Goal: Find specific page/section: Find specific page/section

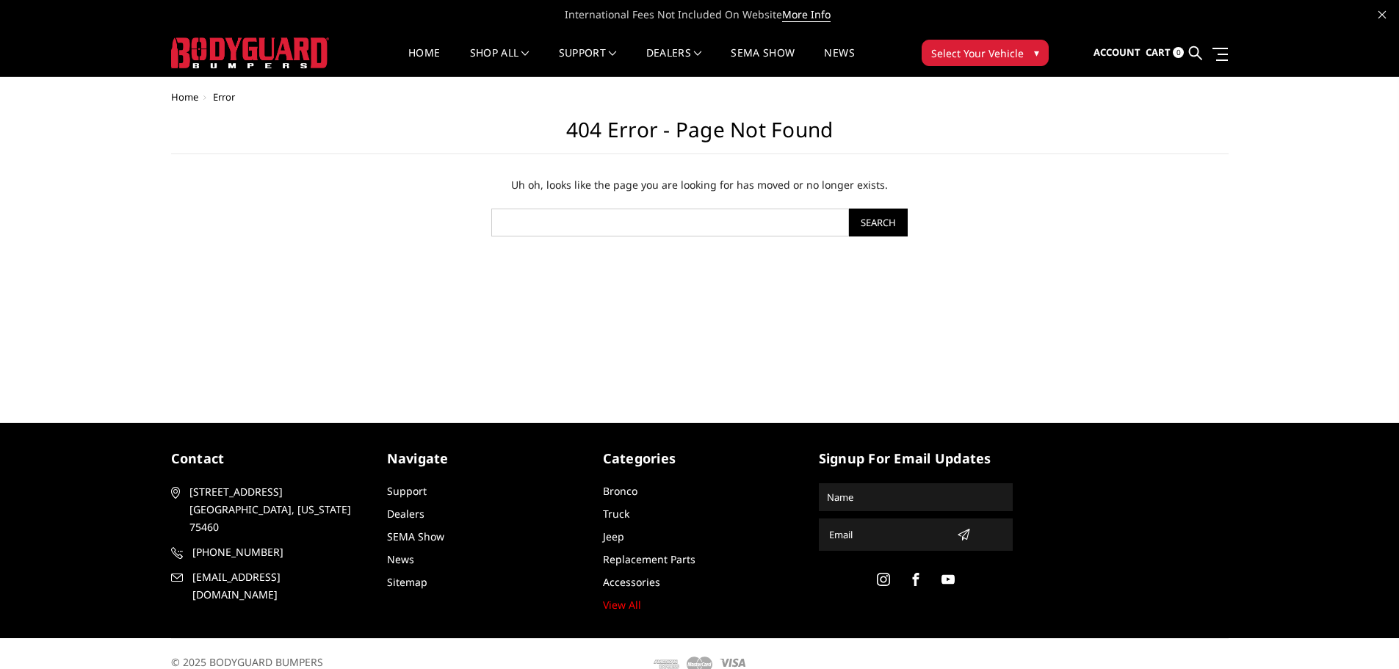
scroll to position [20, 0]
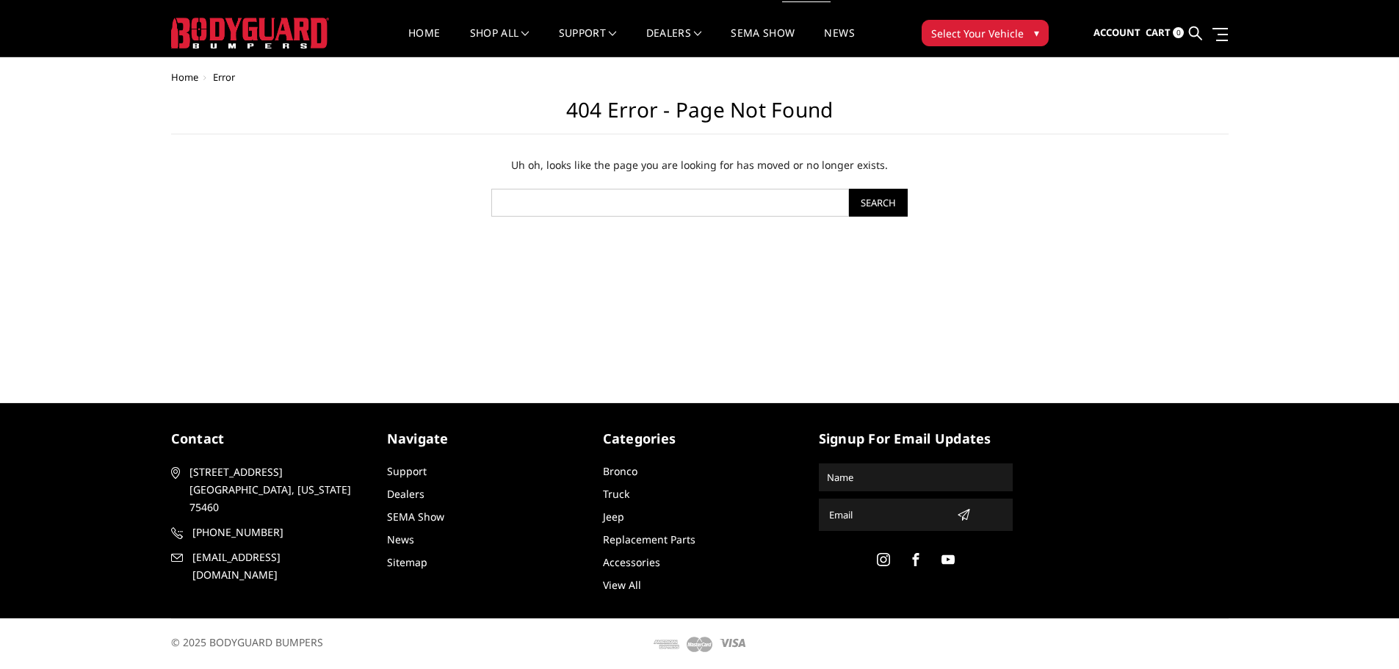
click at [639, 582] on link "View All" at bounding box center [622, 585] width 38 height 14
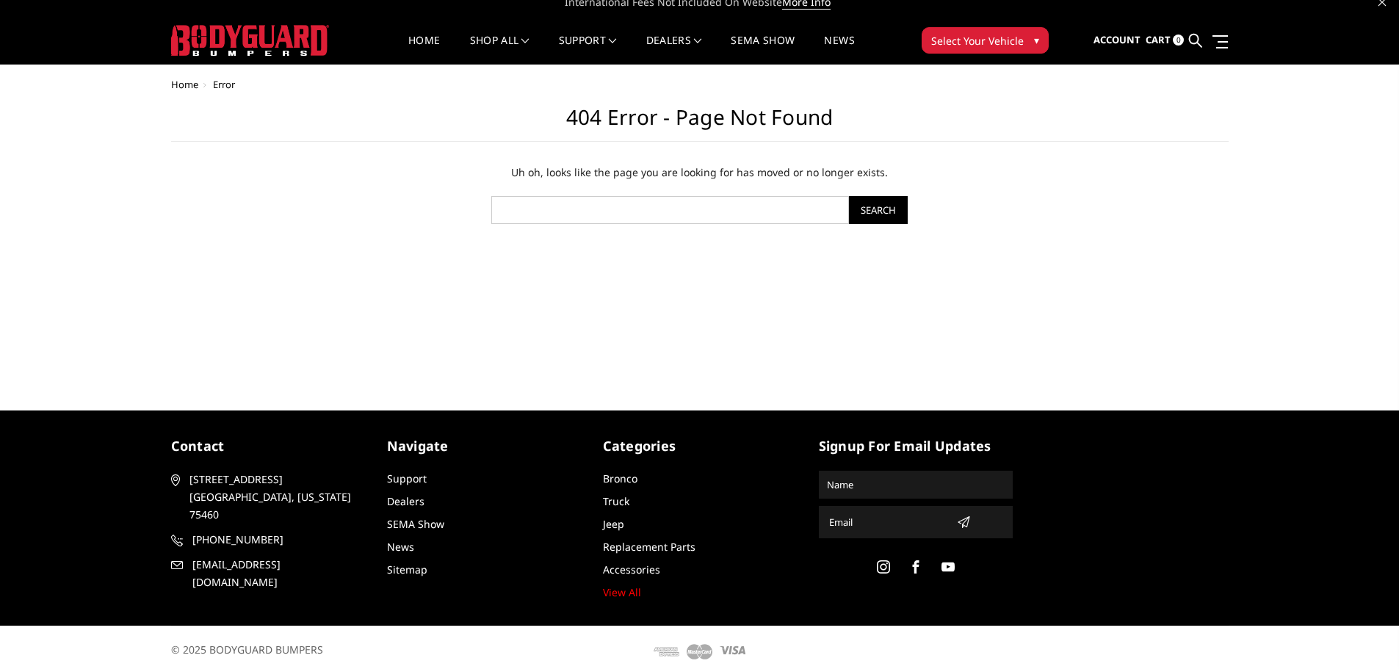
click at [272, 43] on img at bounding box center [250, 40] width 158 height 31
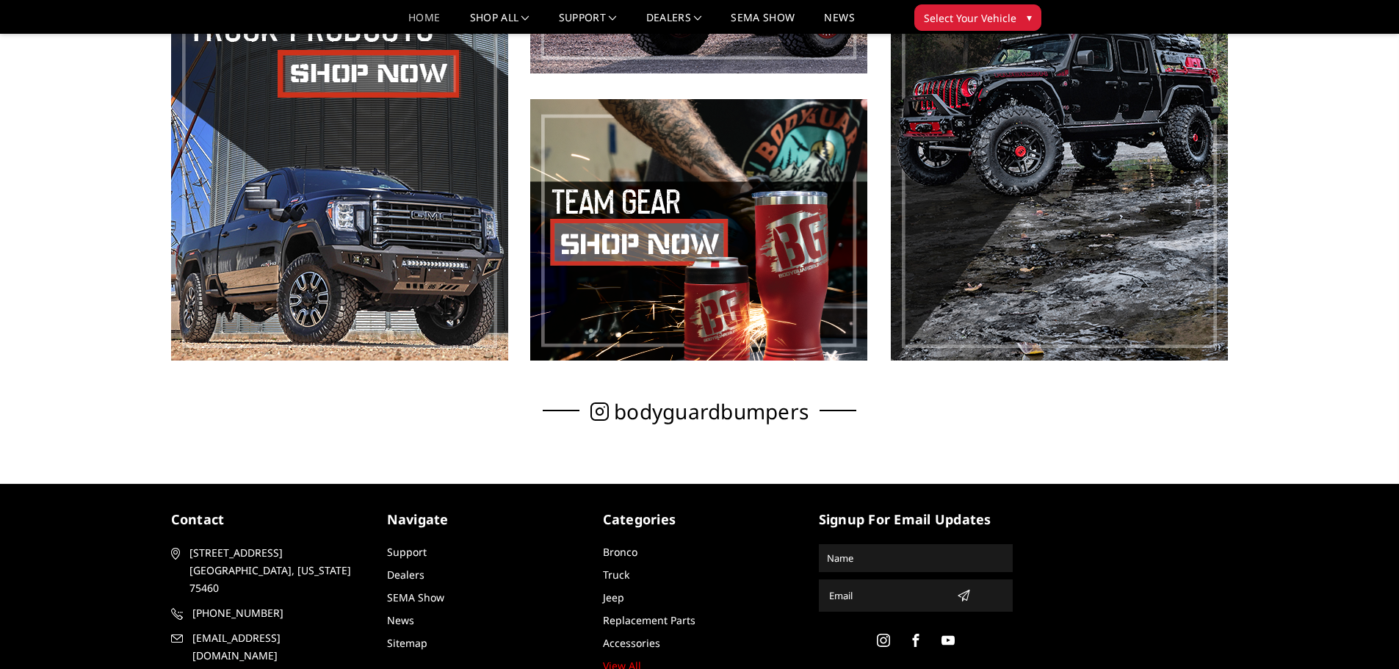
scroll to position [1036, 0]
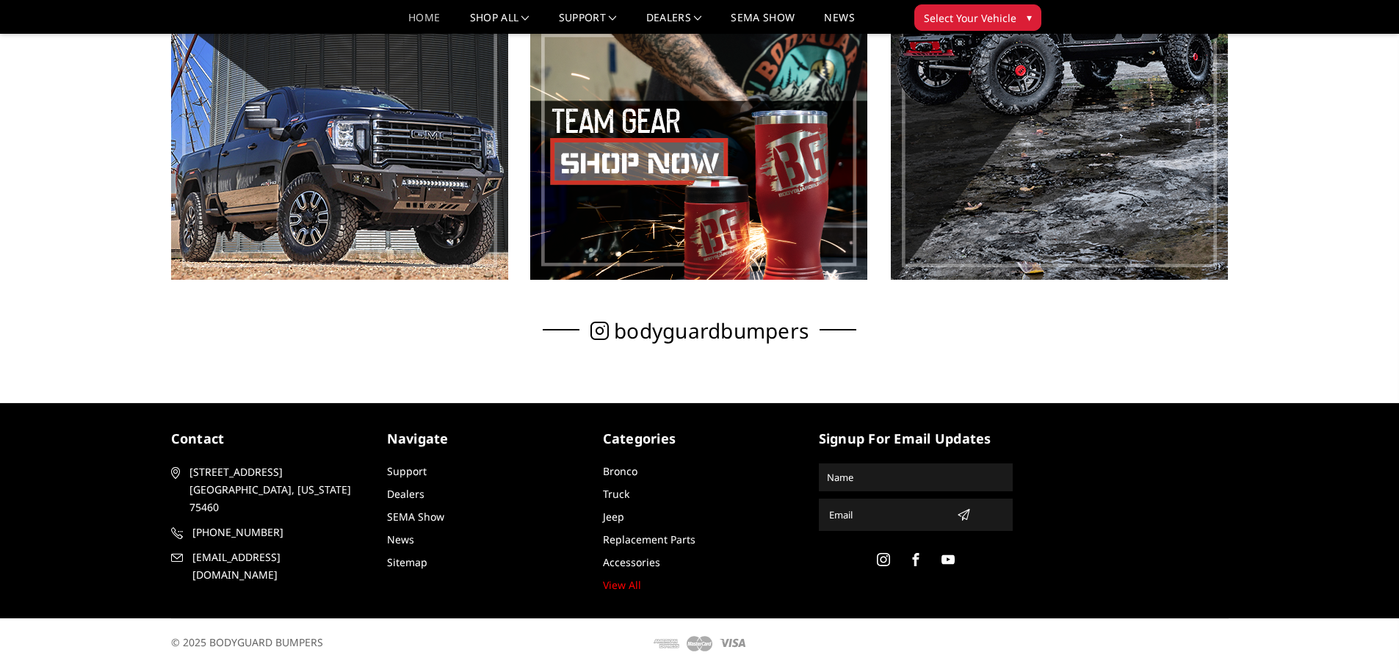
click at [384, 468] on div "Navigate Support Dealers SEMA Show News Sitemap" at bounding box center [484, 499] width 216 height 141
click at [412, 477] on link "Support" at bounding box center [407, 471] width 40 height 14
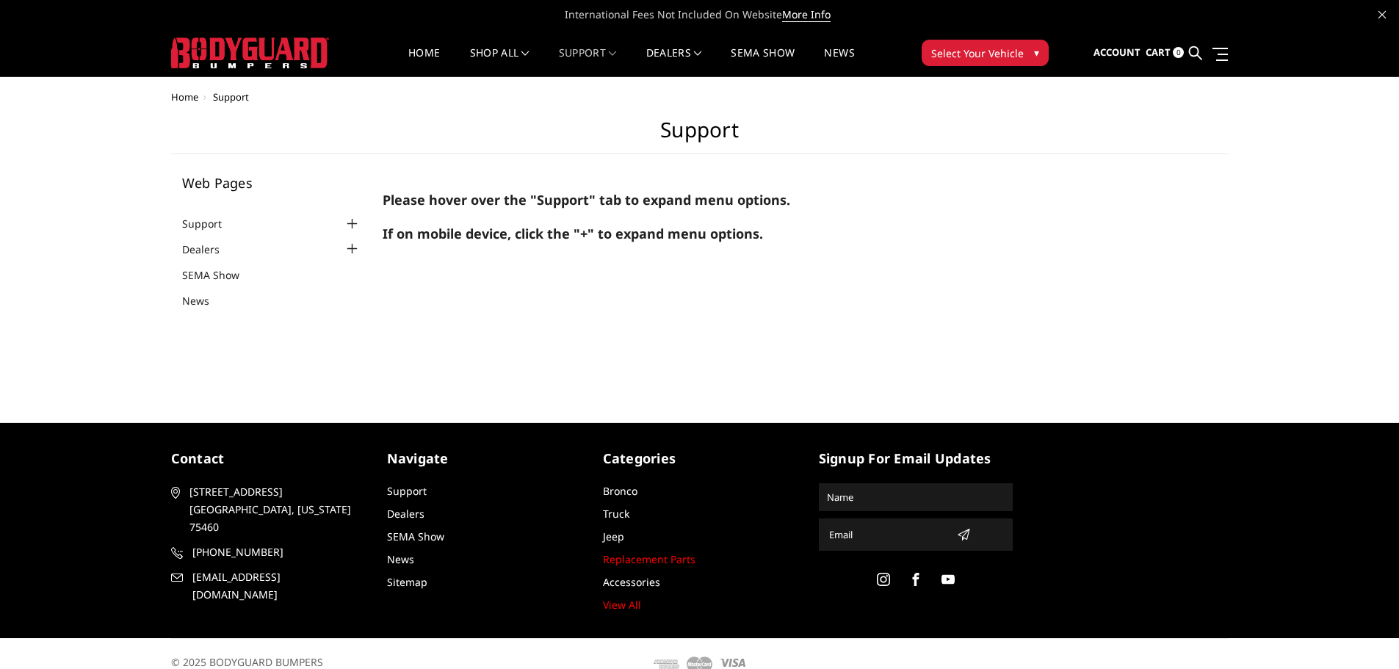
click at [653, 566] on link "Replacement Parts" at bounding box center [649, 559] width 93 height 14
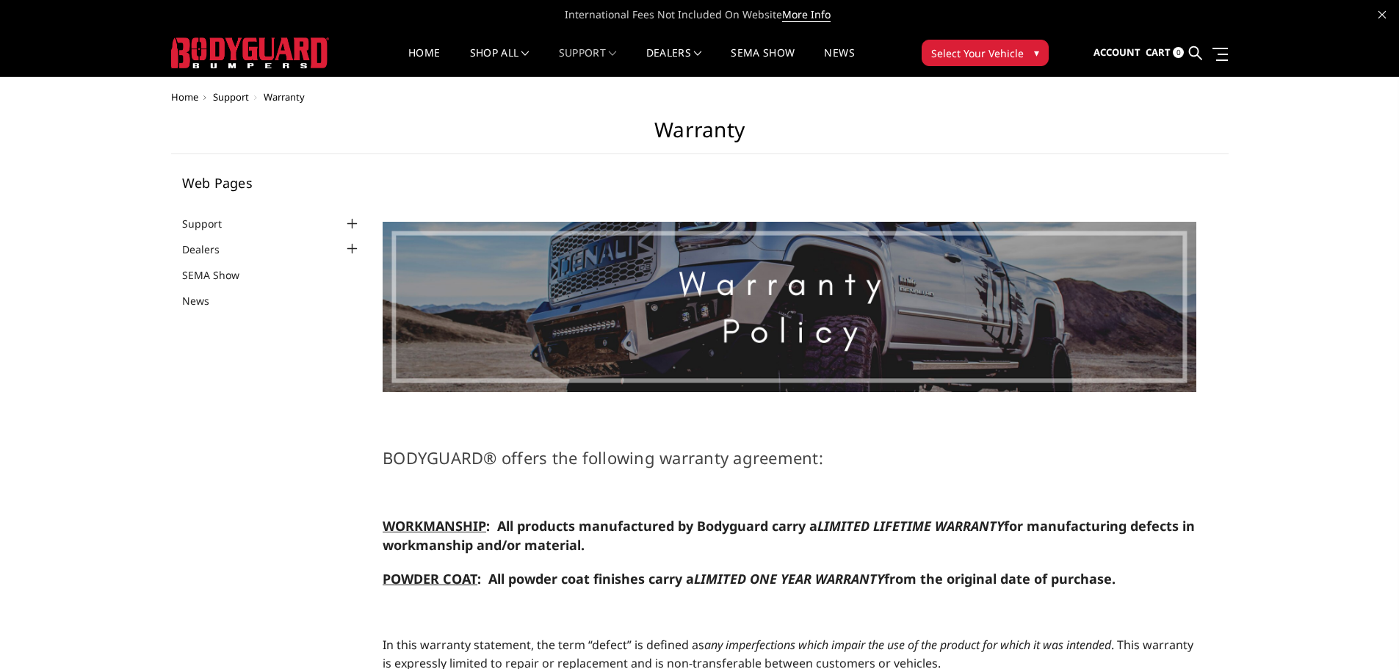
select select "US"
